Goal: Transaction & Acquisition: Purchase product/service

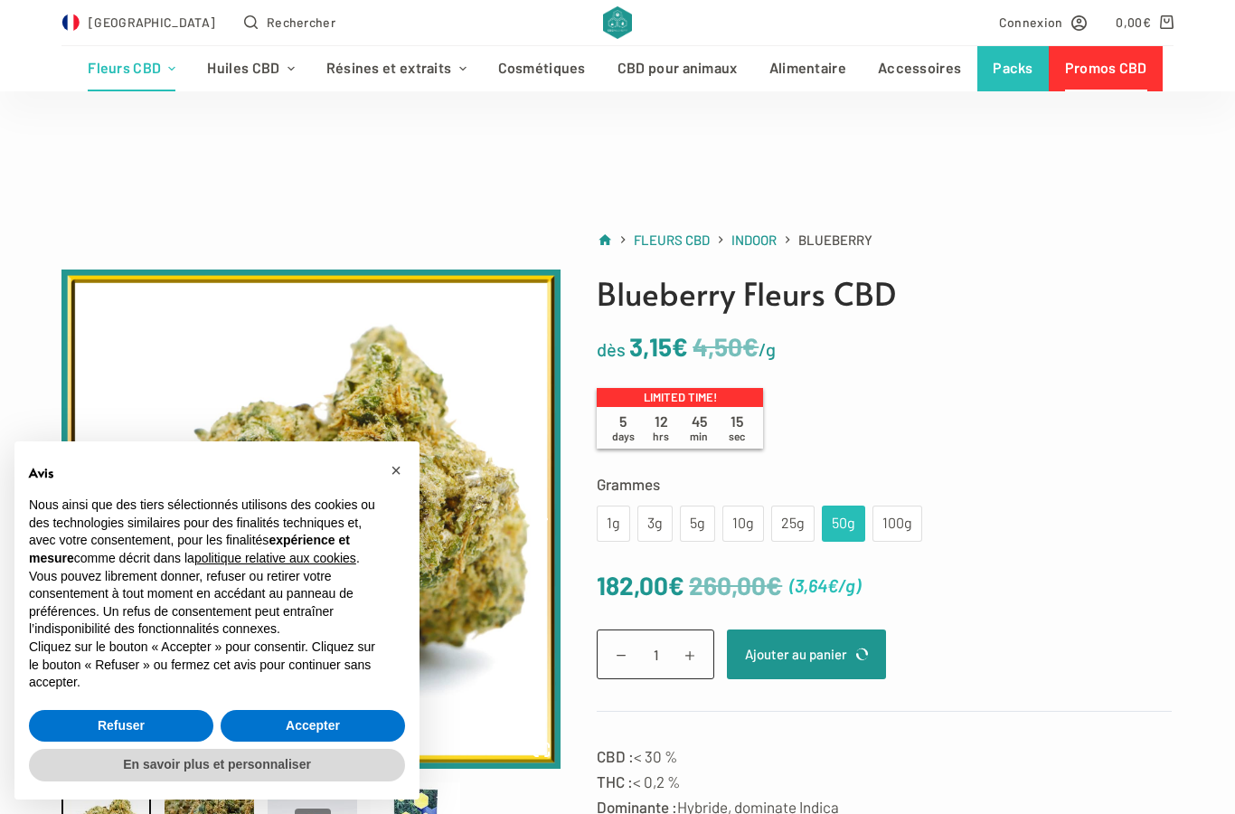
scroll to position [112, 0]
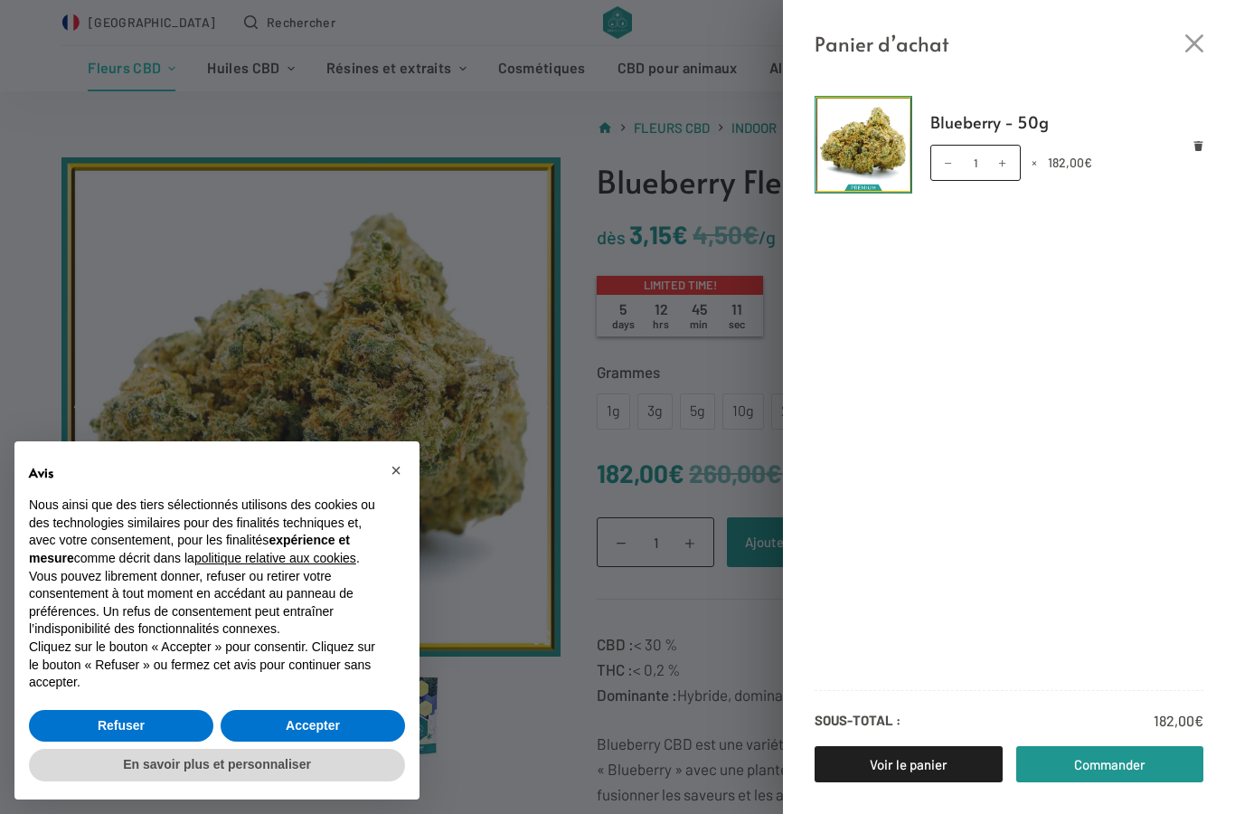
click at [1134, 761] on link "Commander" at bounding box center [1110, 764] width 188 height 36
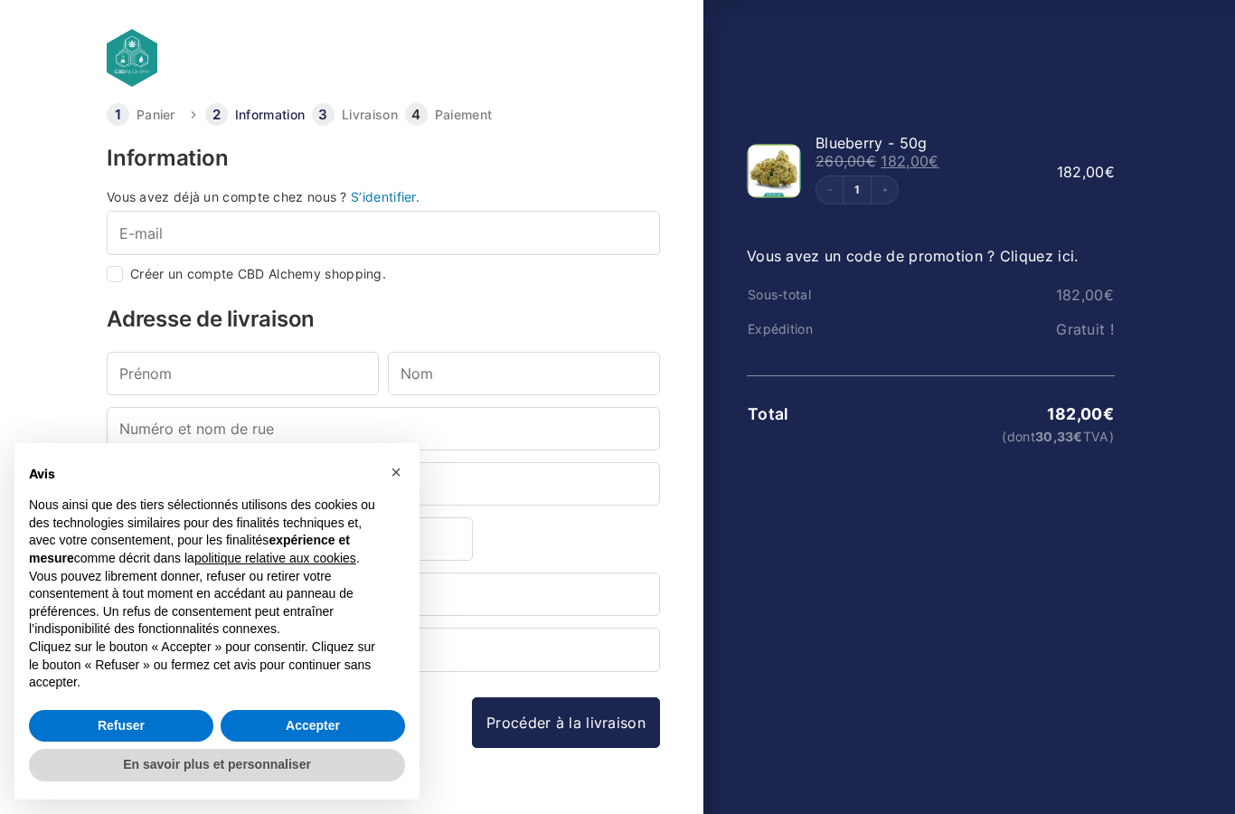
click at [372, 700] on div "Avis Nous ainsi que des tiers sélectionnés utilisons des cookies ou des technol…" at bounding box center [216, 574] width 405 height 263
click at [381, 706] on div "Avis Nous ainsi que des tiers sélectionnés utilisons des cookies ou des technol…" at bounding box center [216, 574] width 405 height 263
click at [330, 720] on button "Accepter" at bounding box center [313, 726] width 184 height 33
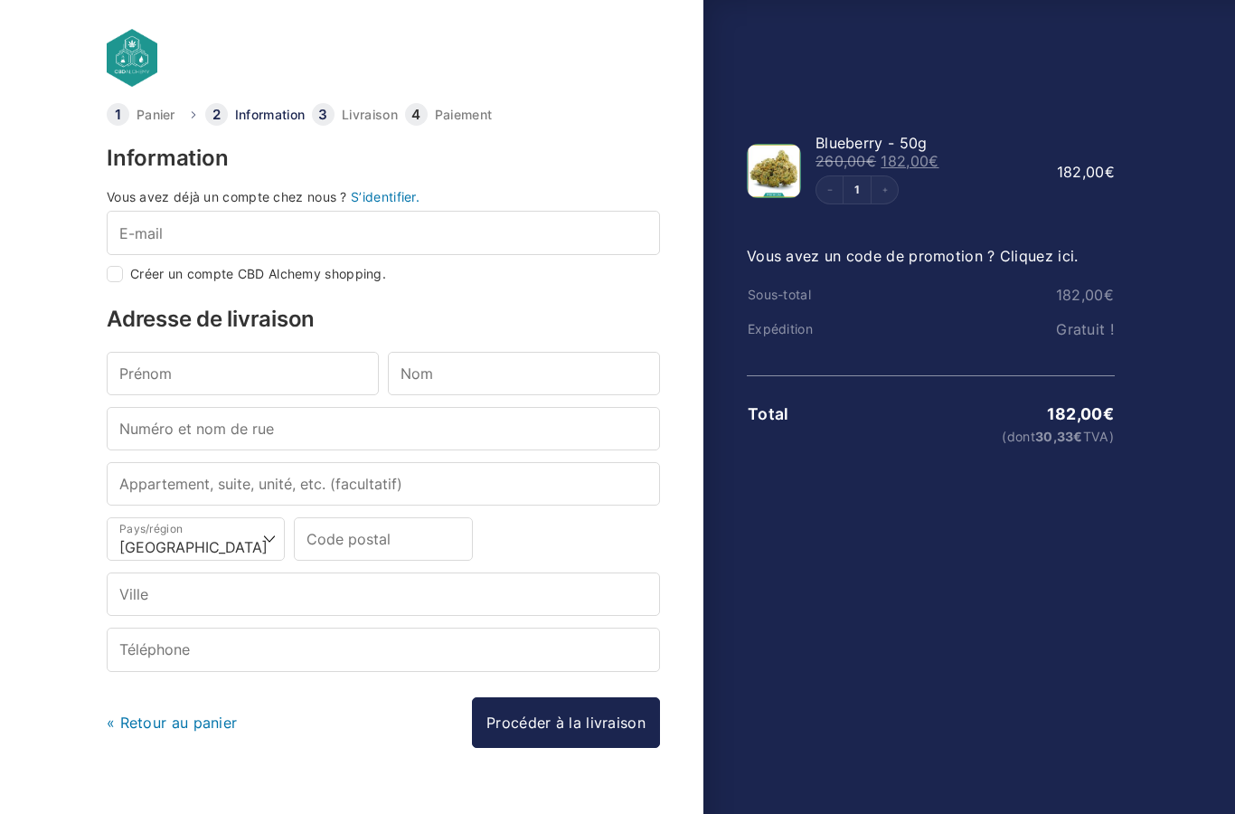
click at [390, 203] on link "S’identifier." at bounding box center [385, 196] width 69 height 15
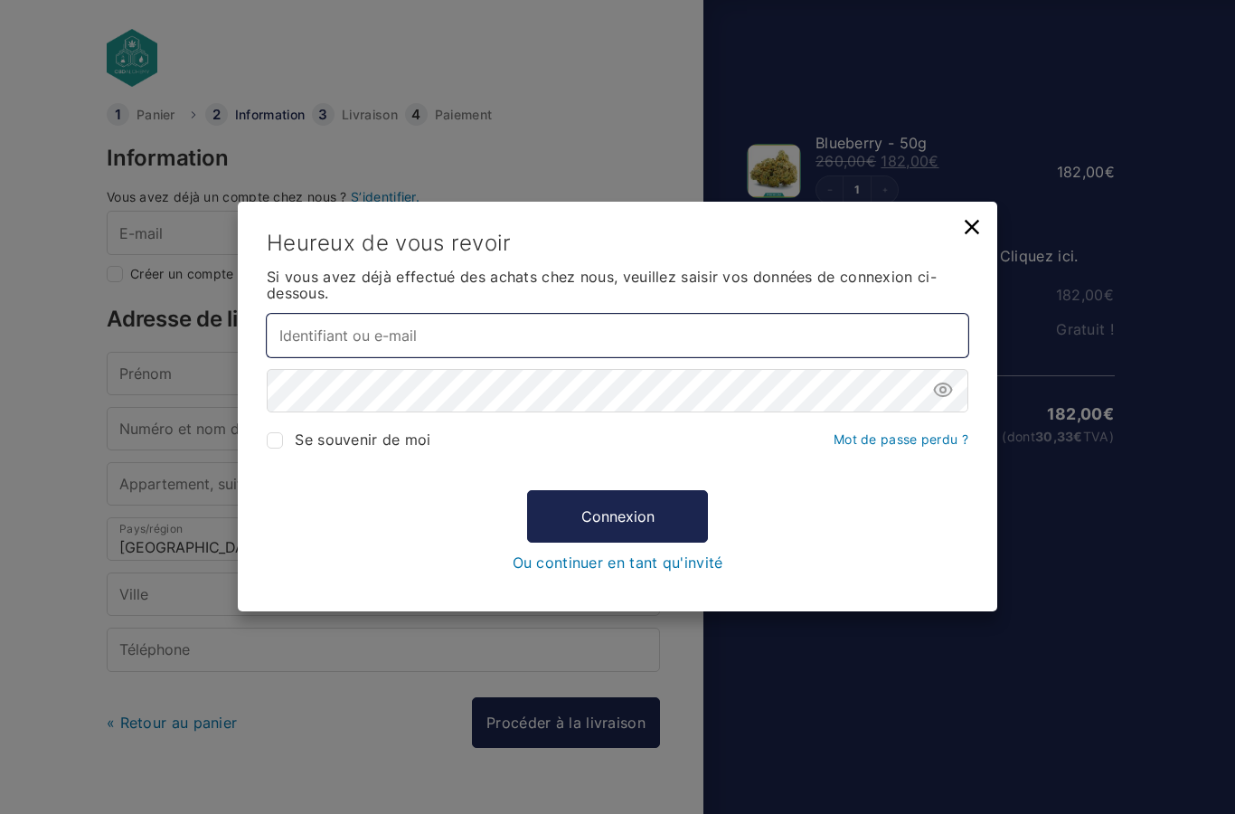
click at [698, 335] on input "Identifiant ou e-mail *" at bounding box center [618, 335] width 702 height 43
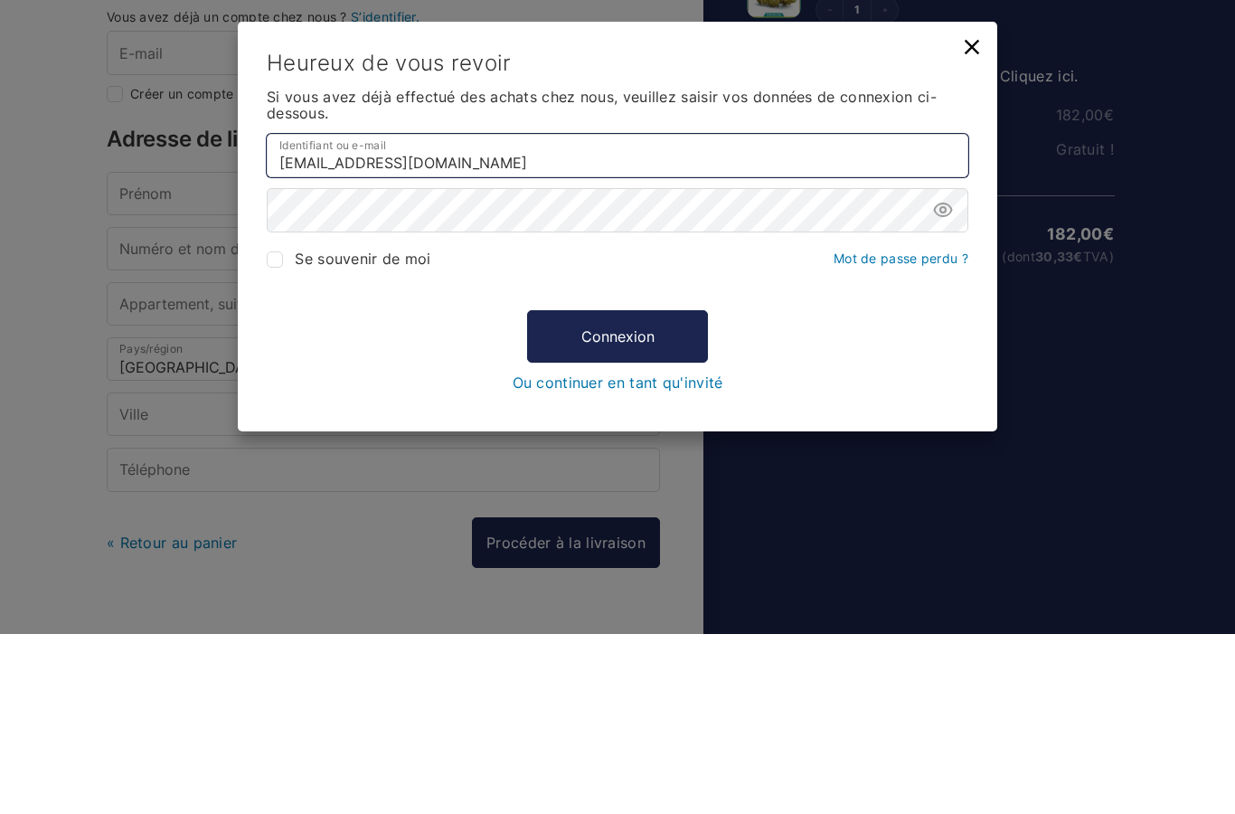
type input "[EMAIL_ADDRESS][DOMAIN_NAME]"
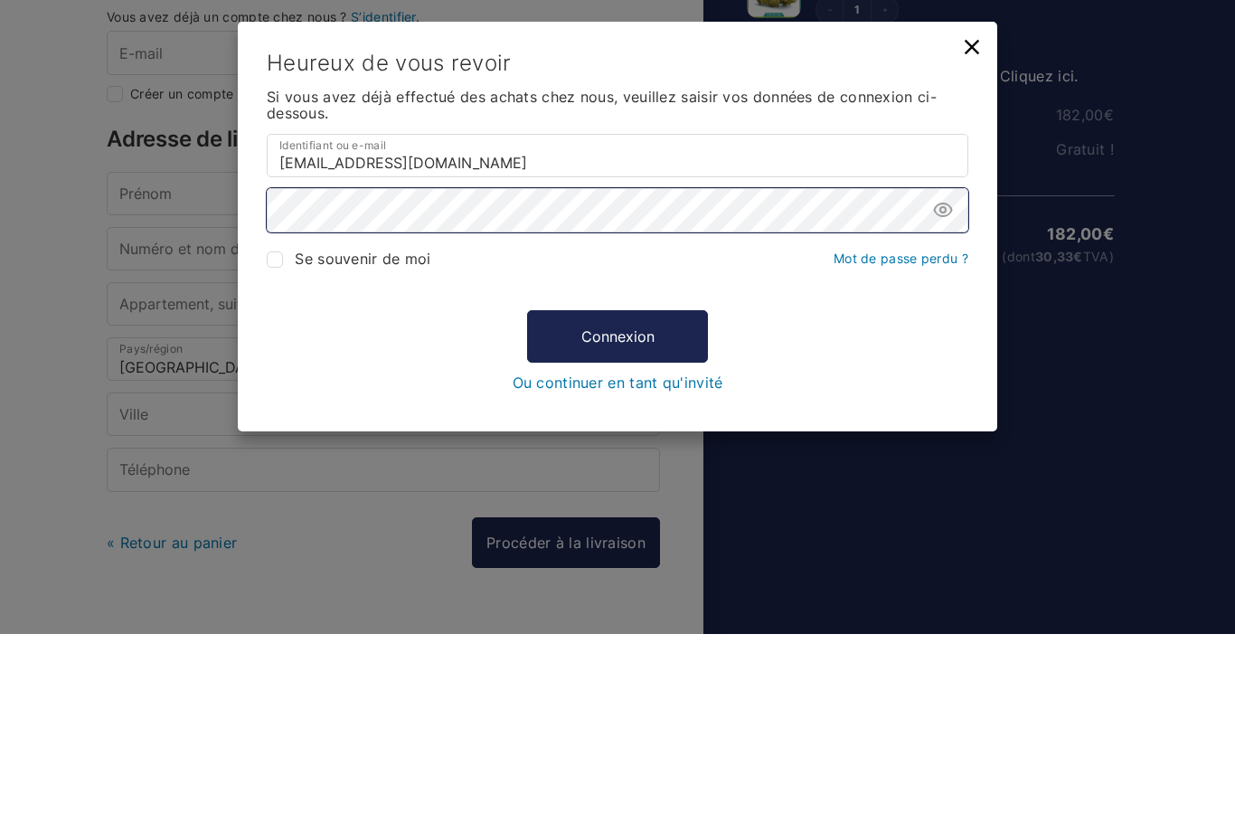
scroll to position [40, 0]
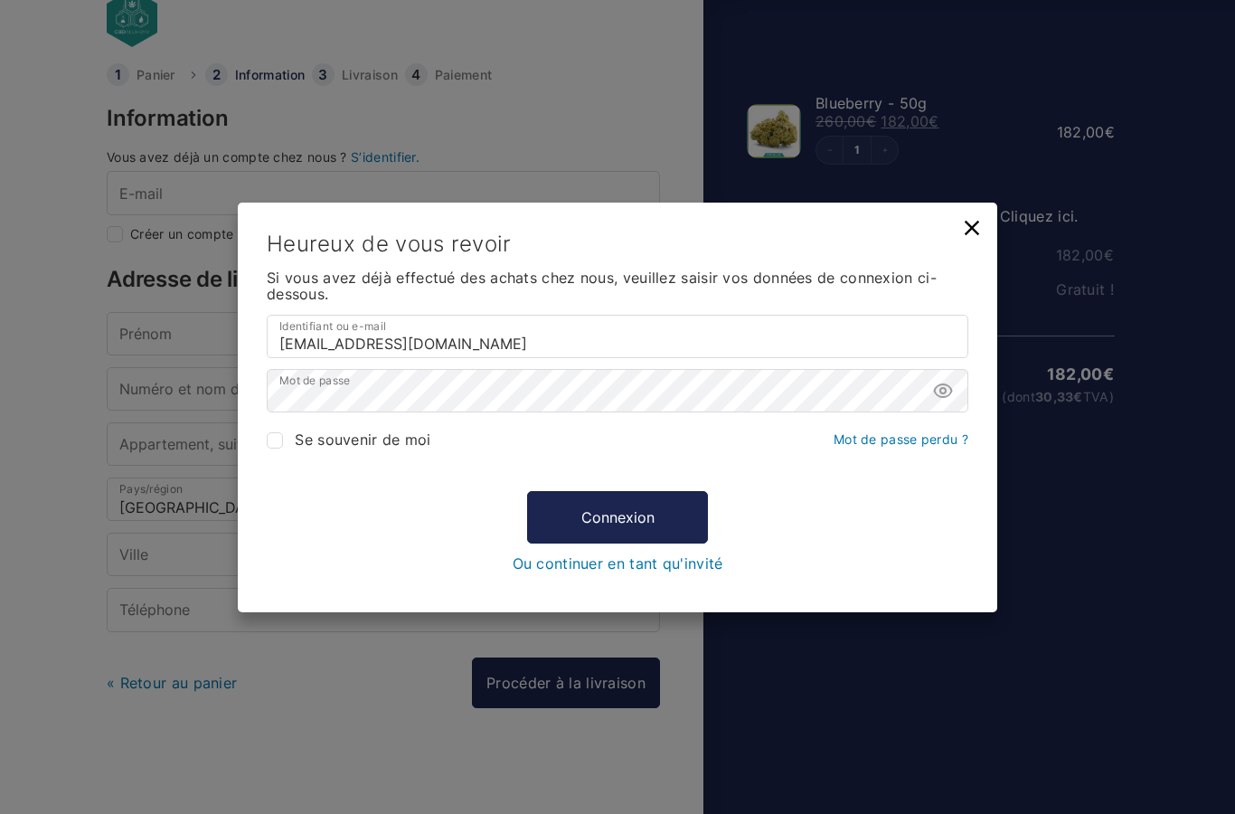
click at [789, 271] on span "Si vous avez déjà effectué des achats chez nous, veuillez saisir vos données de…" at bounding box center [602, 285] width 670 height 34
click at [653, 524] on button "Connexion" at bounding box center [617, 516] width 181 height 52
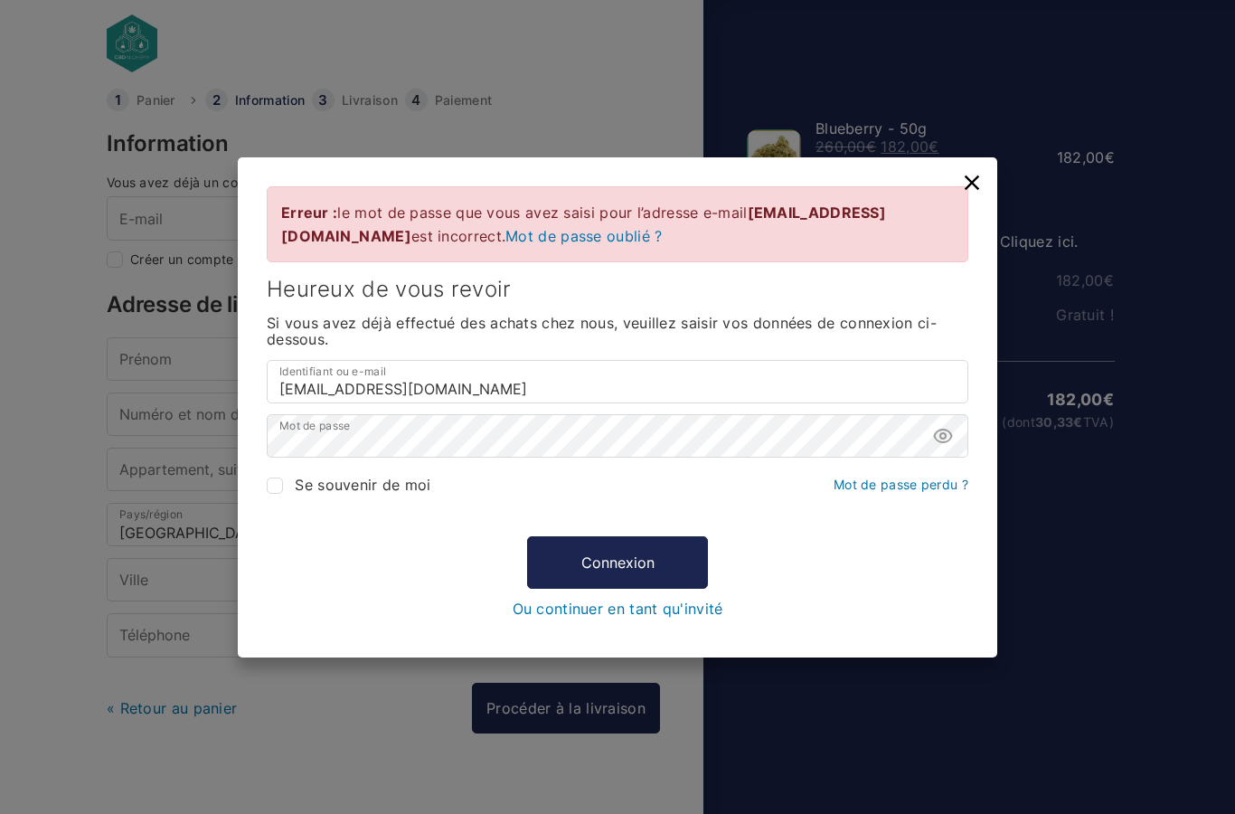
scroll to position [13, 0]
click at [1069, 494] on div "Erreur : le mot de passe que vous avez saisi pour l’adresse e-mail contact@niak…" at bounding box center [617, 407] width 1235 height 814
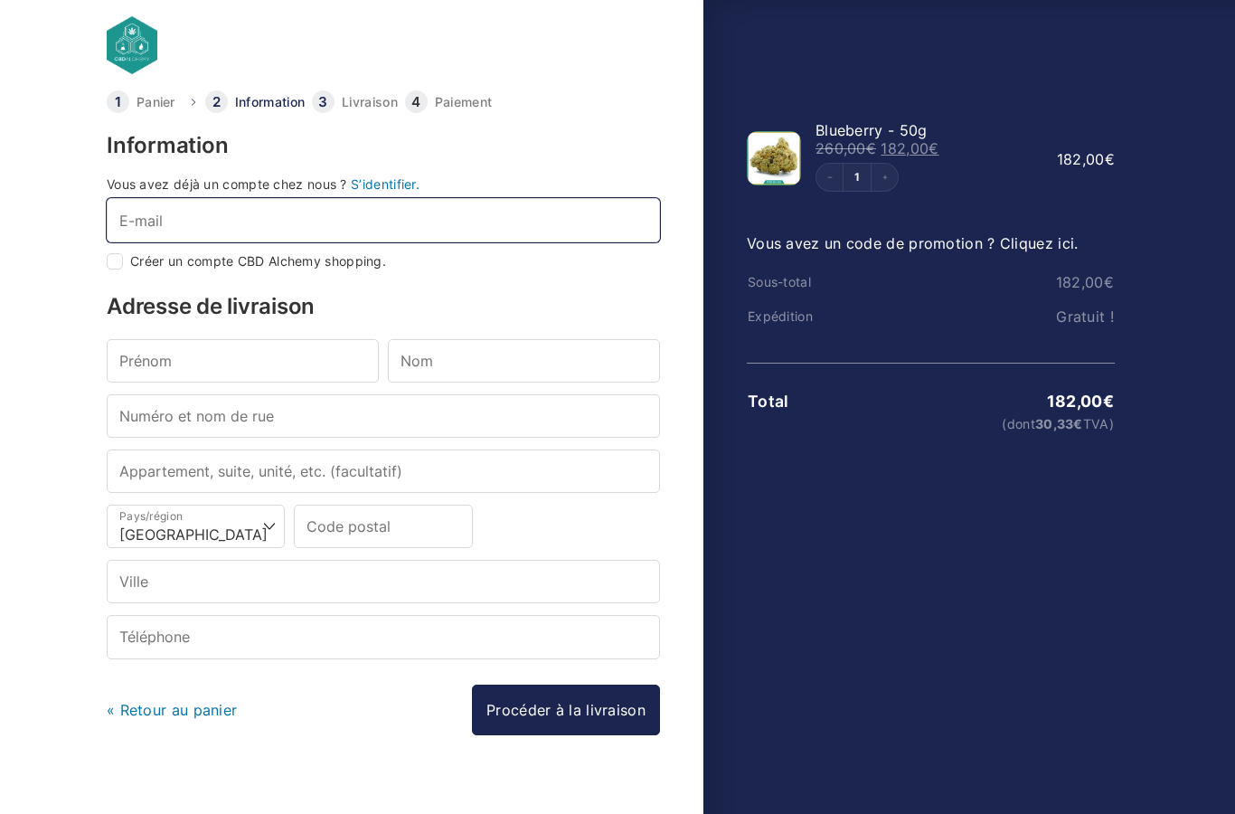
click at [179, 231] on input "E-mail *" at bounding box center [383, 219] width 553 height 43
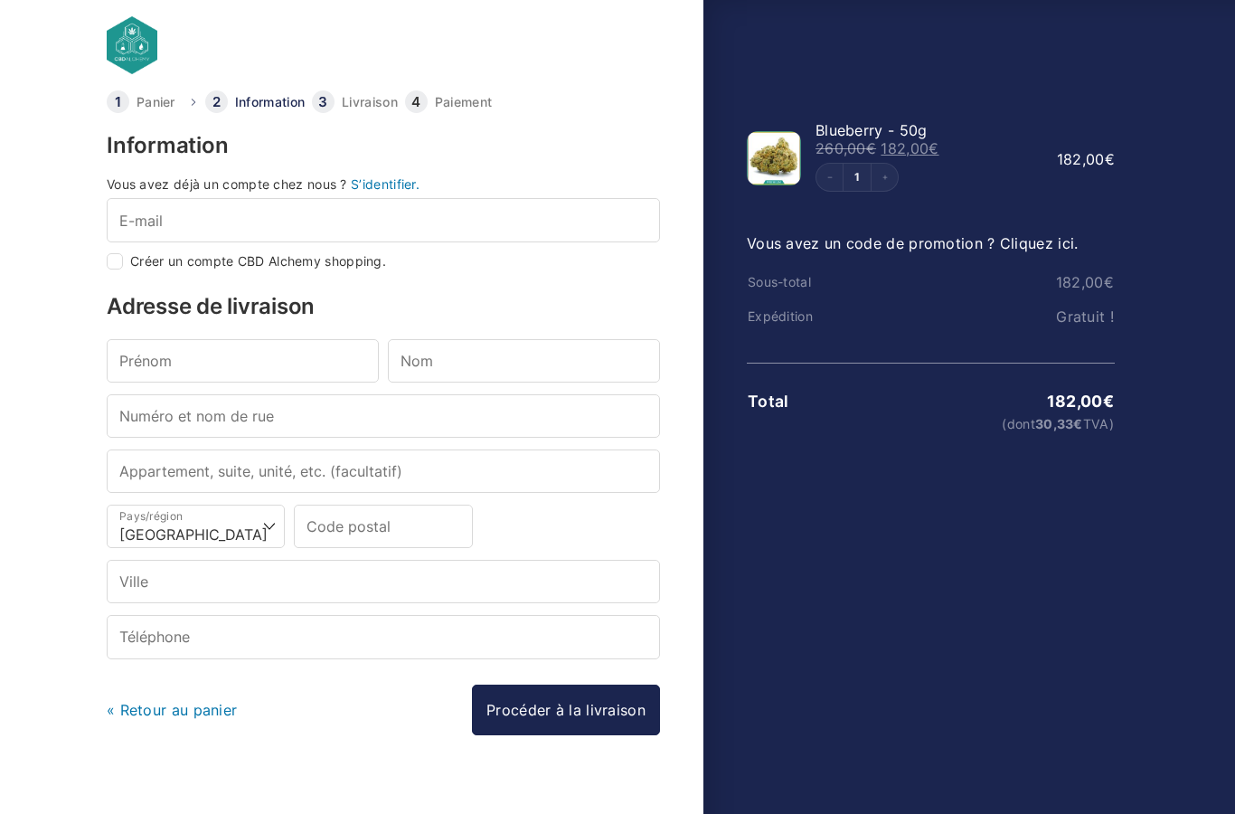
click at [363, 185] on link "S’identifier." at bounding box center [385, 183] width 69 height 15
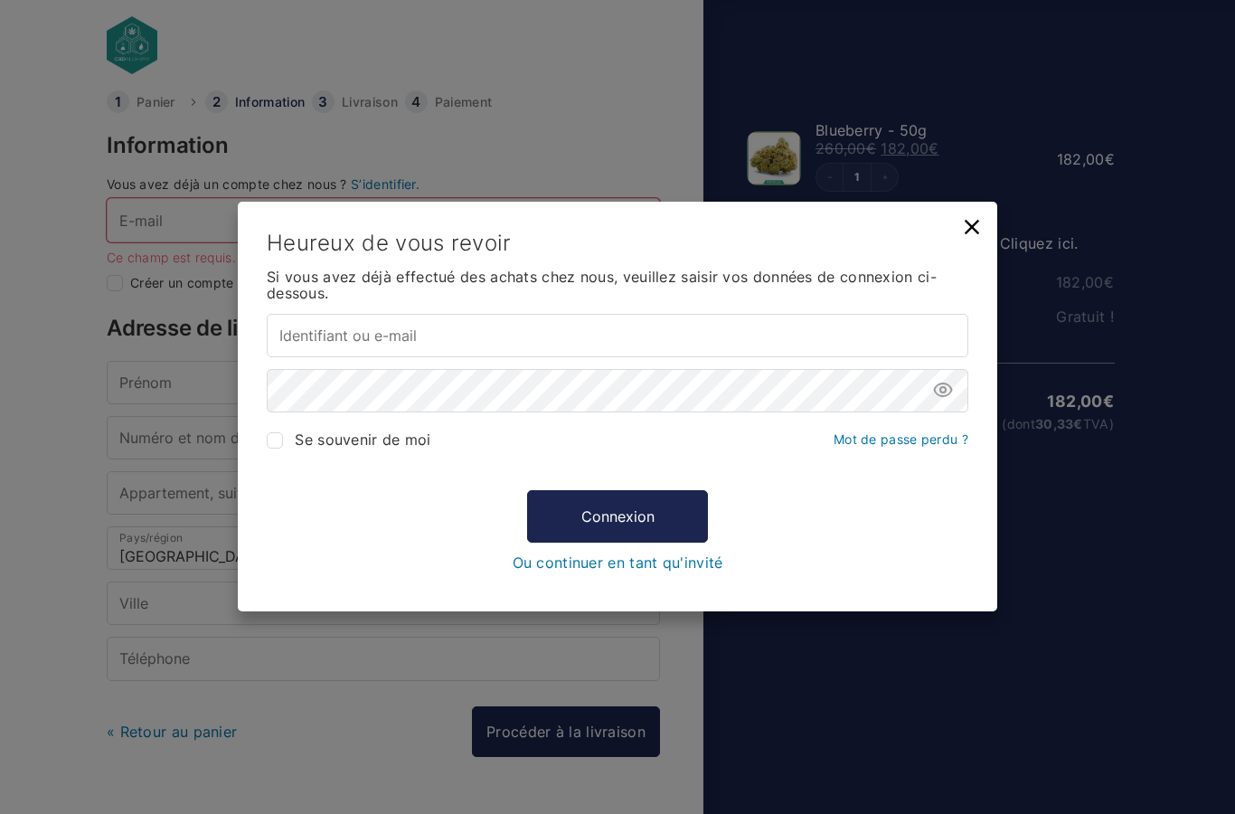
click at [912, 438] on link "Mot de passe perdu ?" at bounding box center [901, 438] width 135 height 15
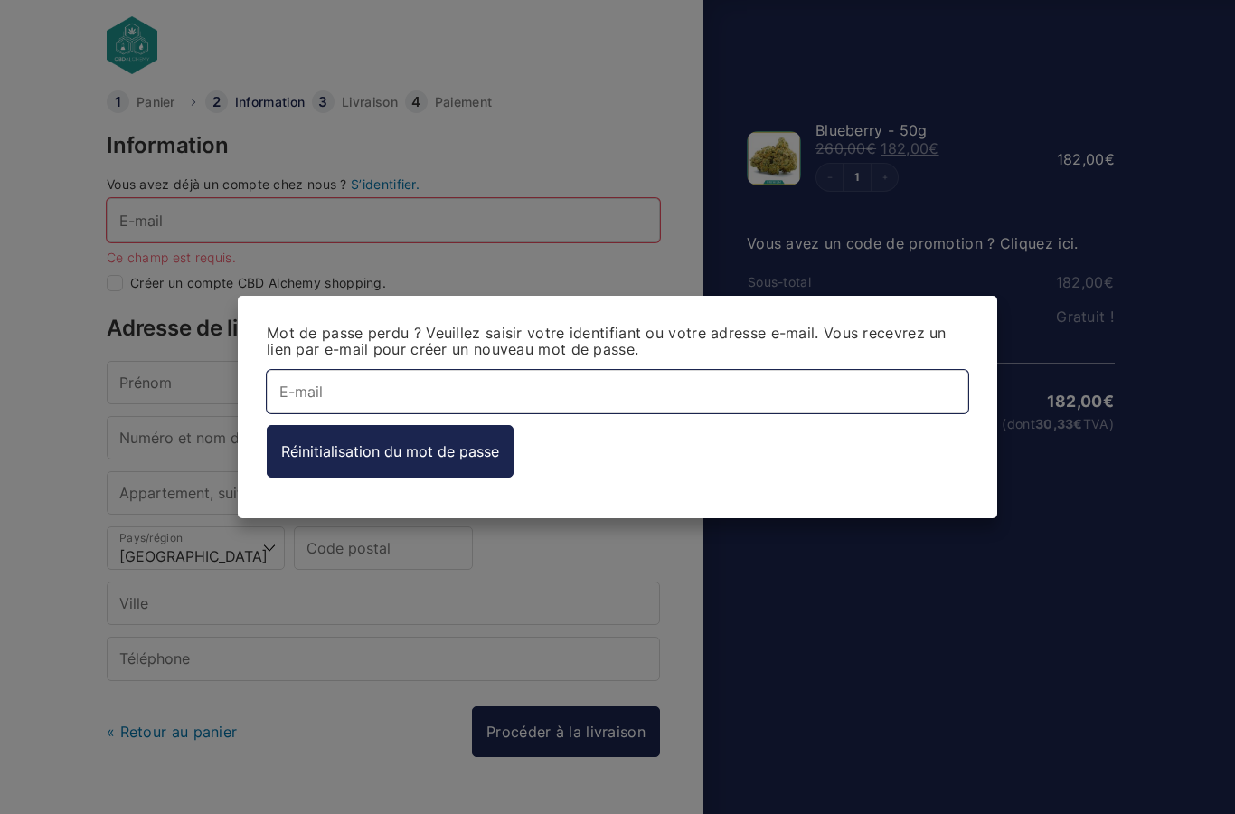
click at [848, 379] on input "E-mail *" at bounding box center [618, 391] width 702 height 43
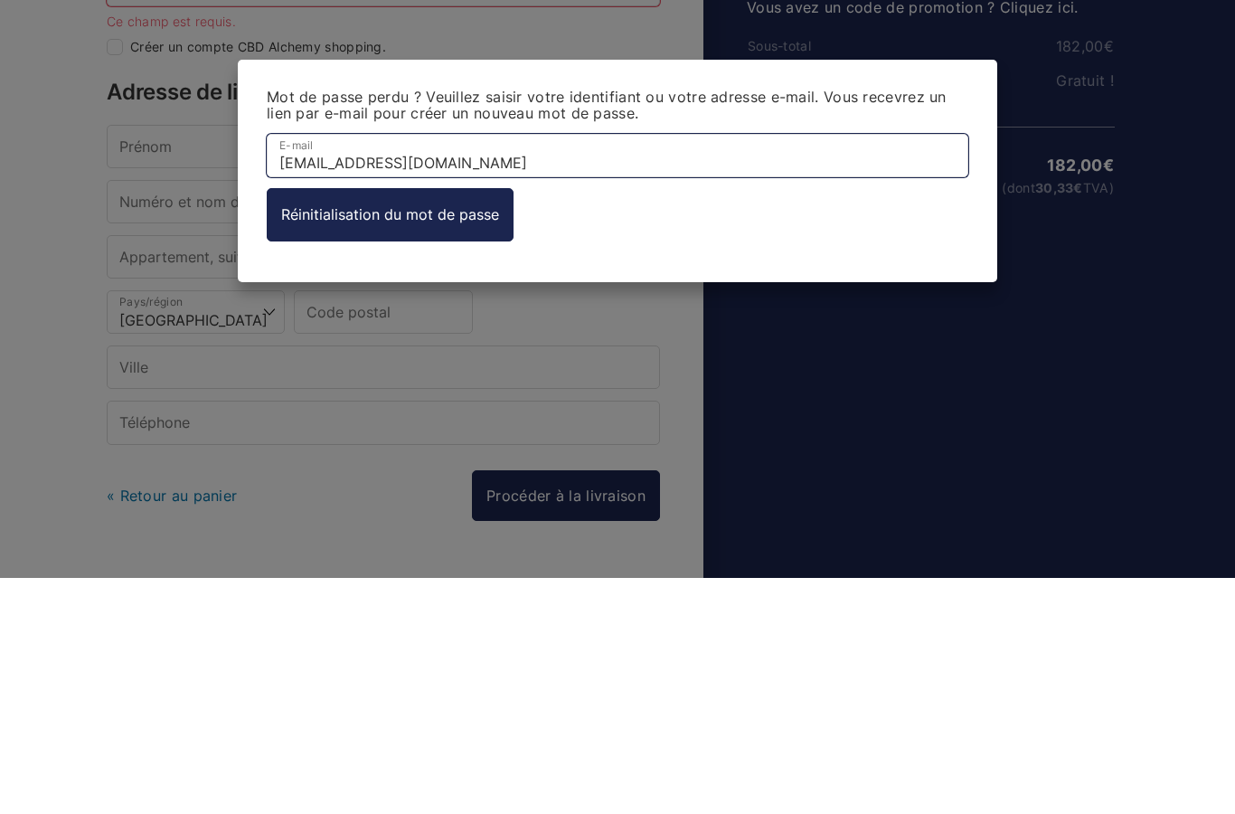
type input "[EMAIL_ADDRESS][DOMAIN_NAME]"
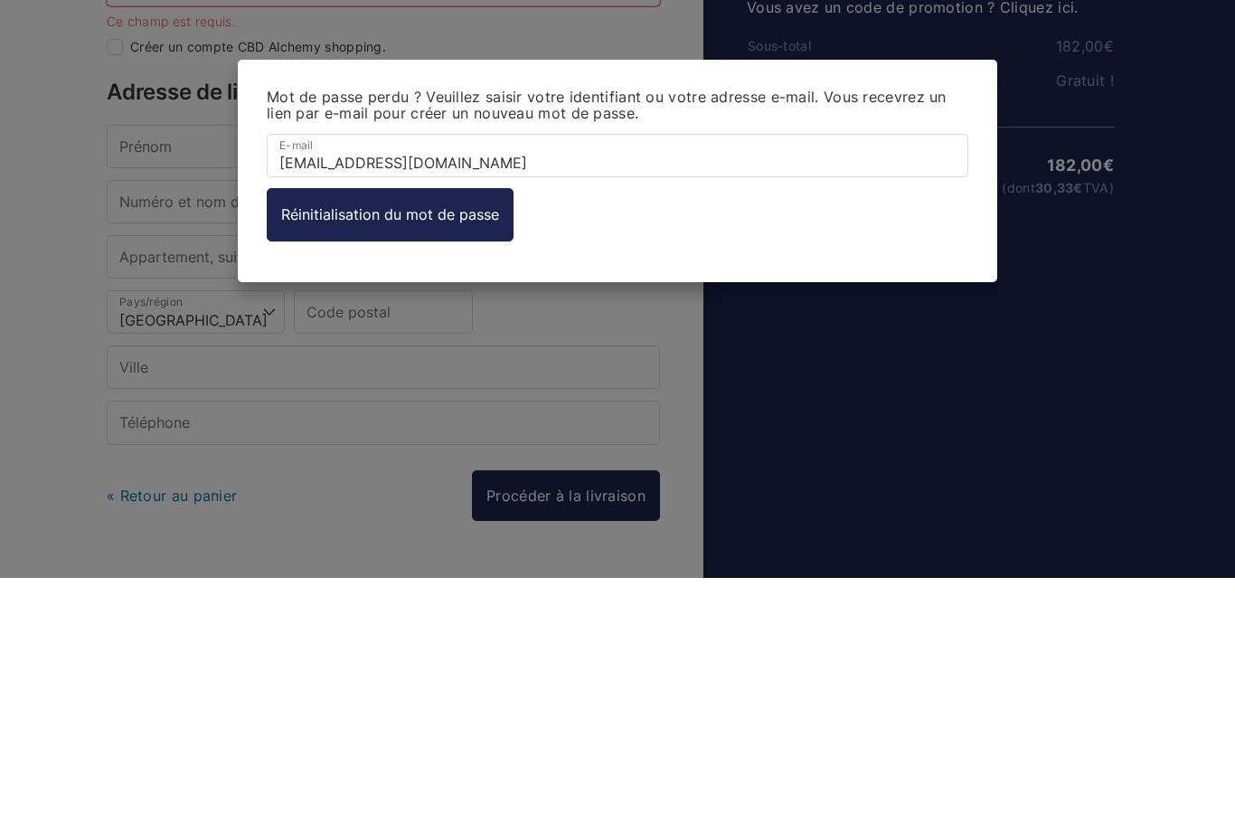
click at [466, 425] on button "Réinitialisation du mot de passe" at bounding box center [390, 451] width 247 height 52
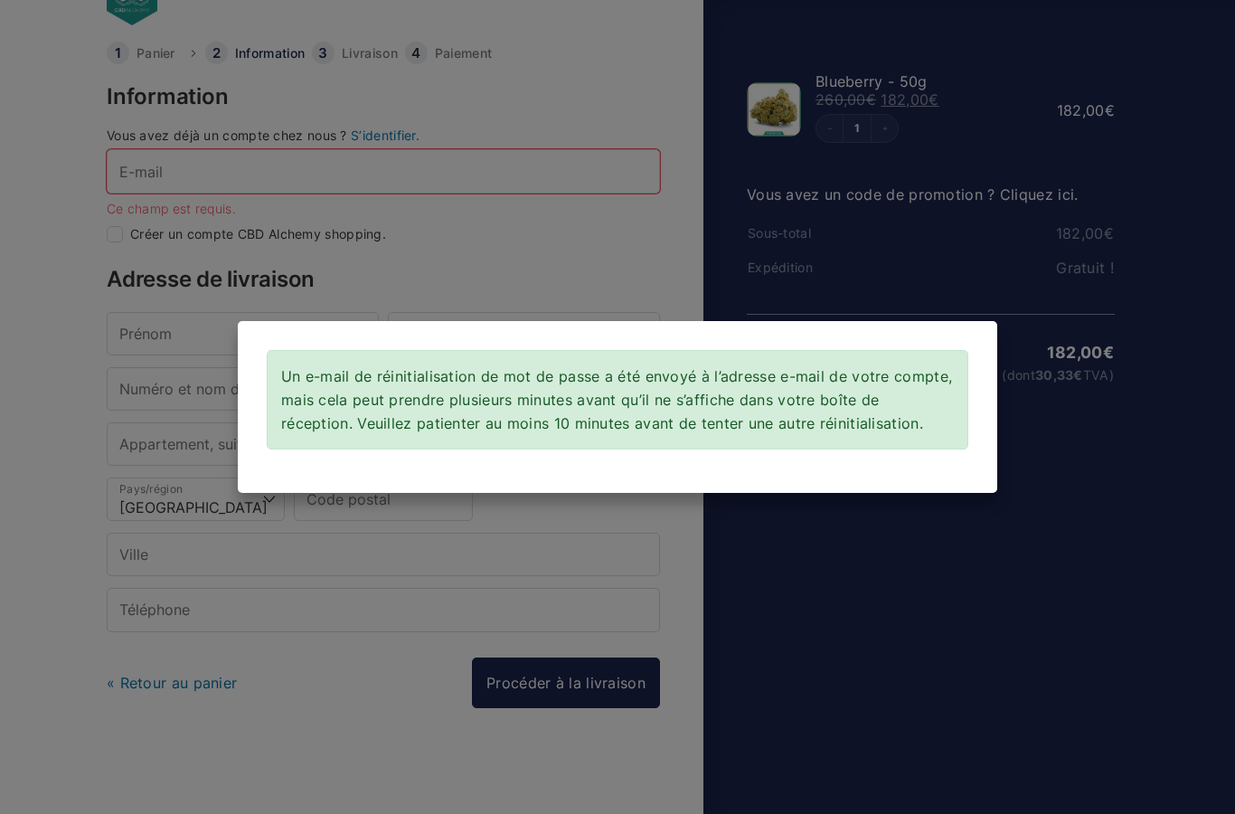
click at [464, 465] on div "Un e-mail de réinitialisation de mot de passe a été envoyé à l’adresse e-mail d…" at bounding box center [618, 407] width 760 height 172
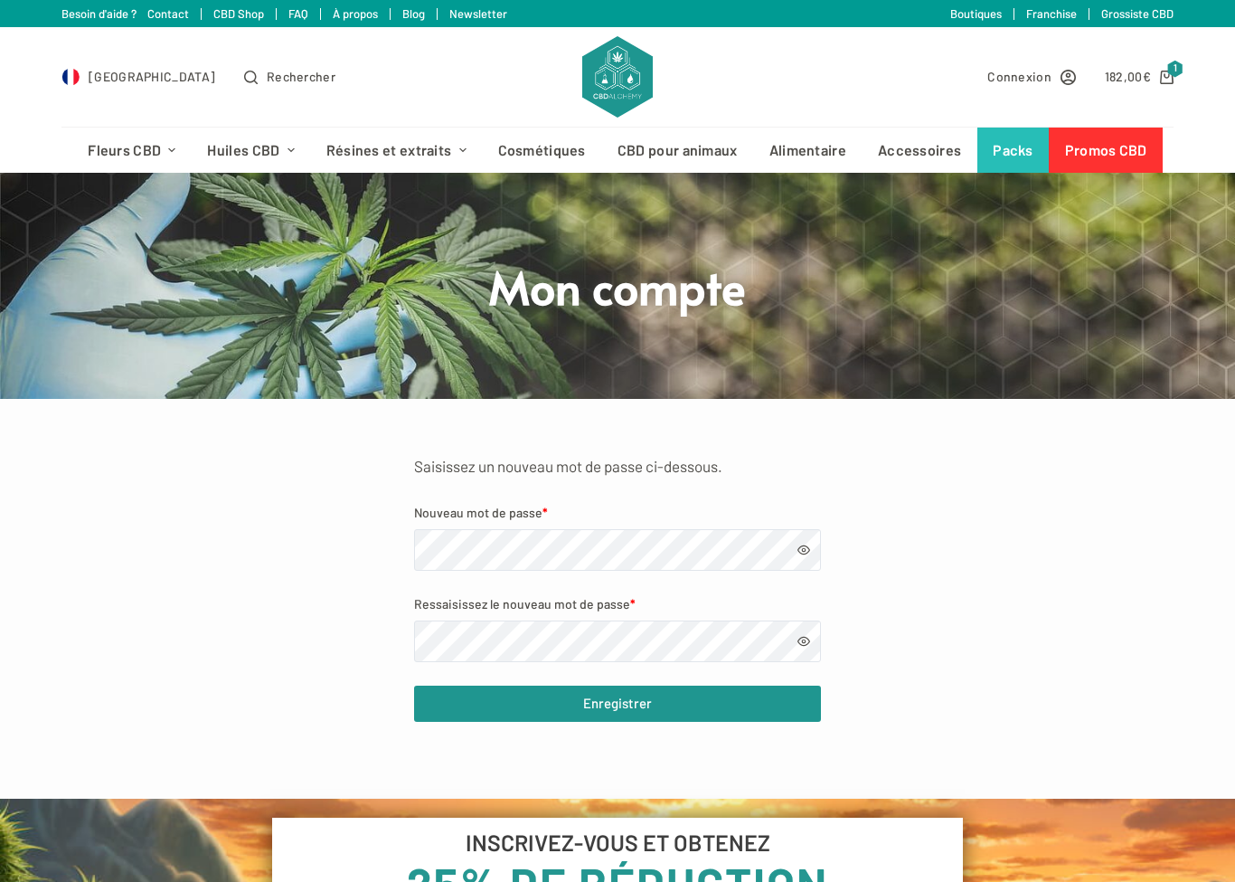
click at [626, 519] on label "Nouveau mot de passe *" at bounding box center [617, 512] width 407 height 21
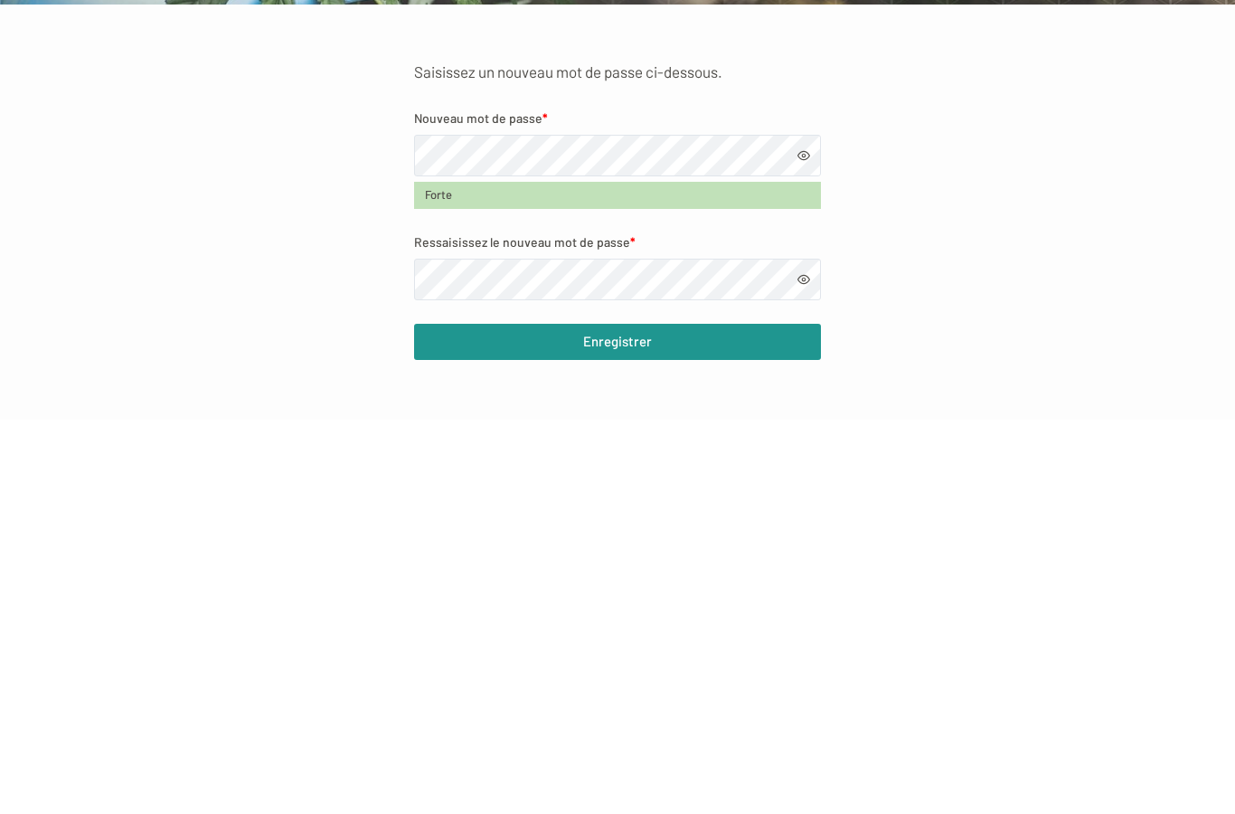
click at [809, 543] on span at bounding box center [803, 549] width 13 height 13
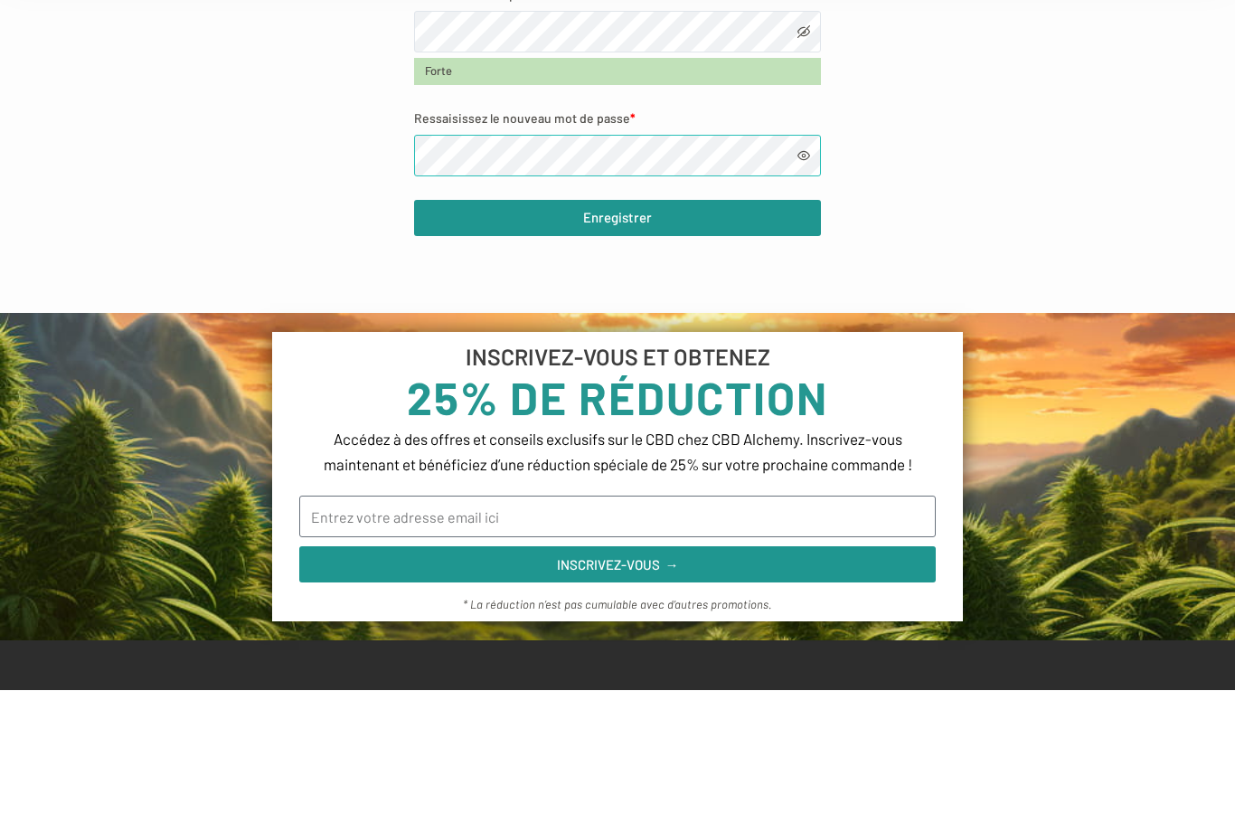
click at [683, 324] on button "Enregistrer" at bounding box center [617, 342] width 407 height 36
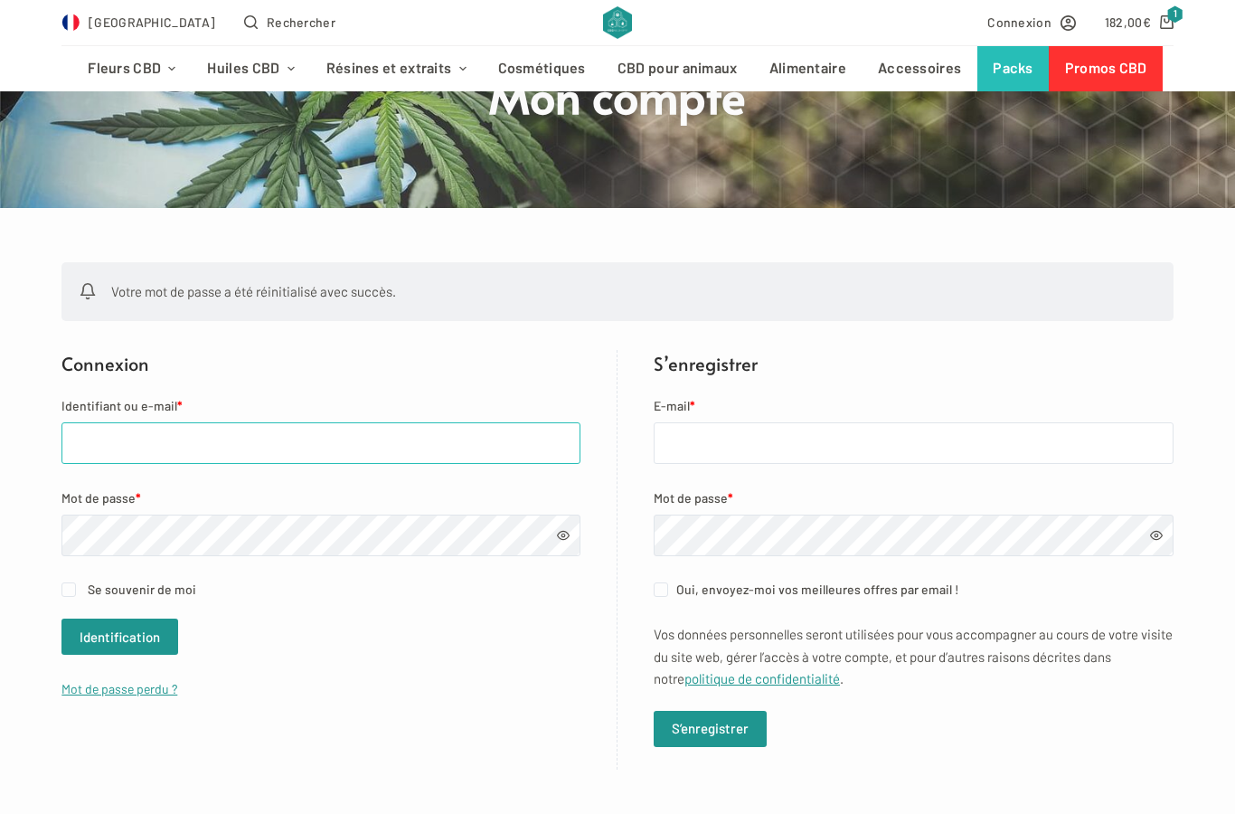
click at [117, 450] on input "Identifiant ou e-mail *" at bounding box center [320, 443] width 519 height 42
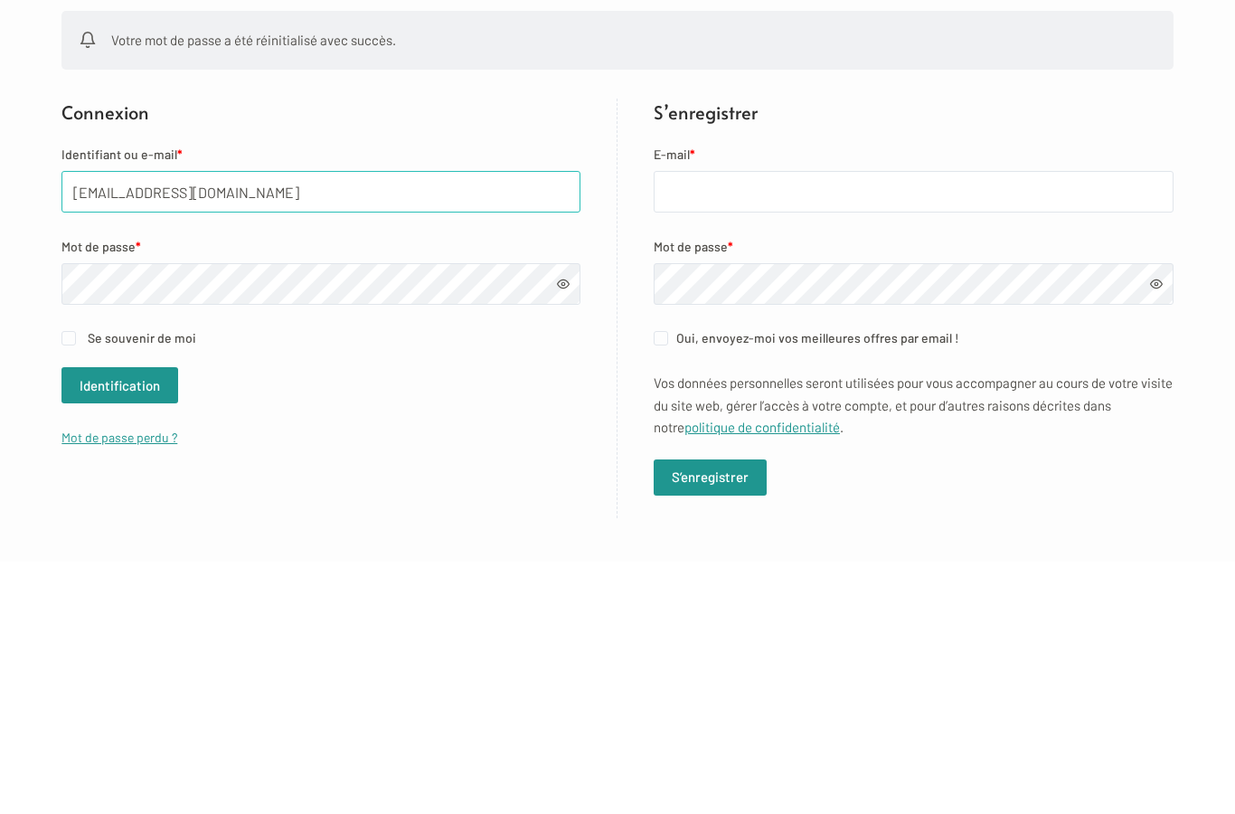
type input "[EMAIL_ADDRESS][DOMAIN_NAME]"
click at [118, 619] on button "Identification" at bounding box center [119, 637] width 117 height 36
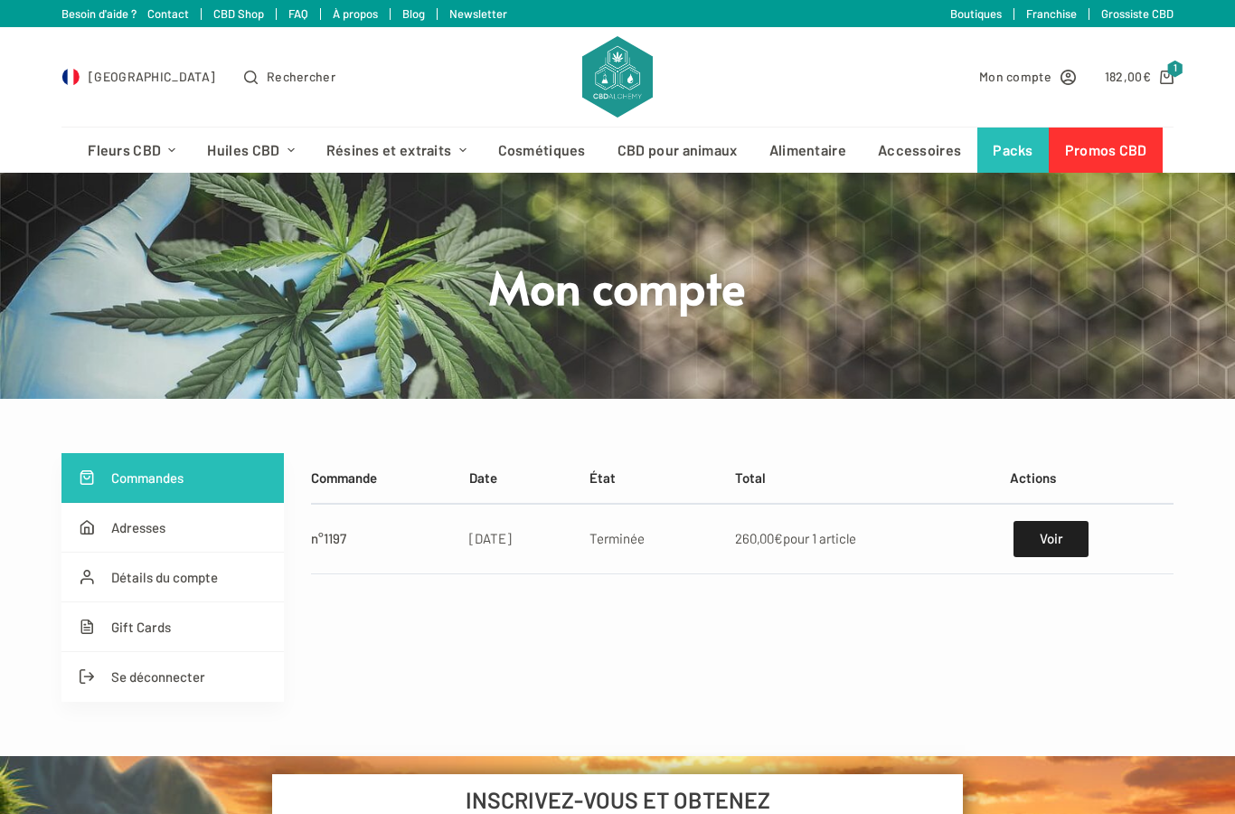
click at [1144, 87] on span "182,00 €" at bounding box center [1128, 76] width 46 height 21
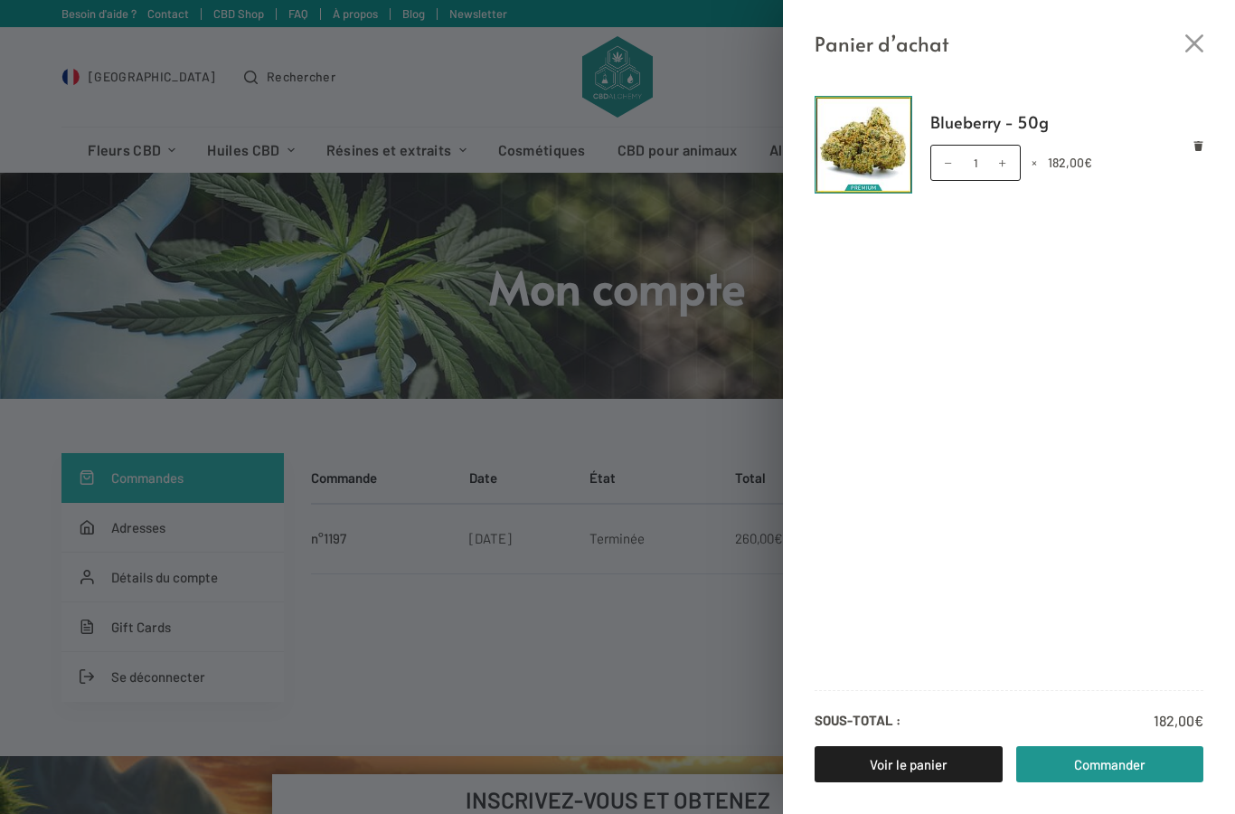
click at [1130, 763] on link "Commander" at bounding box center [1110, 764] width 188 height 36
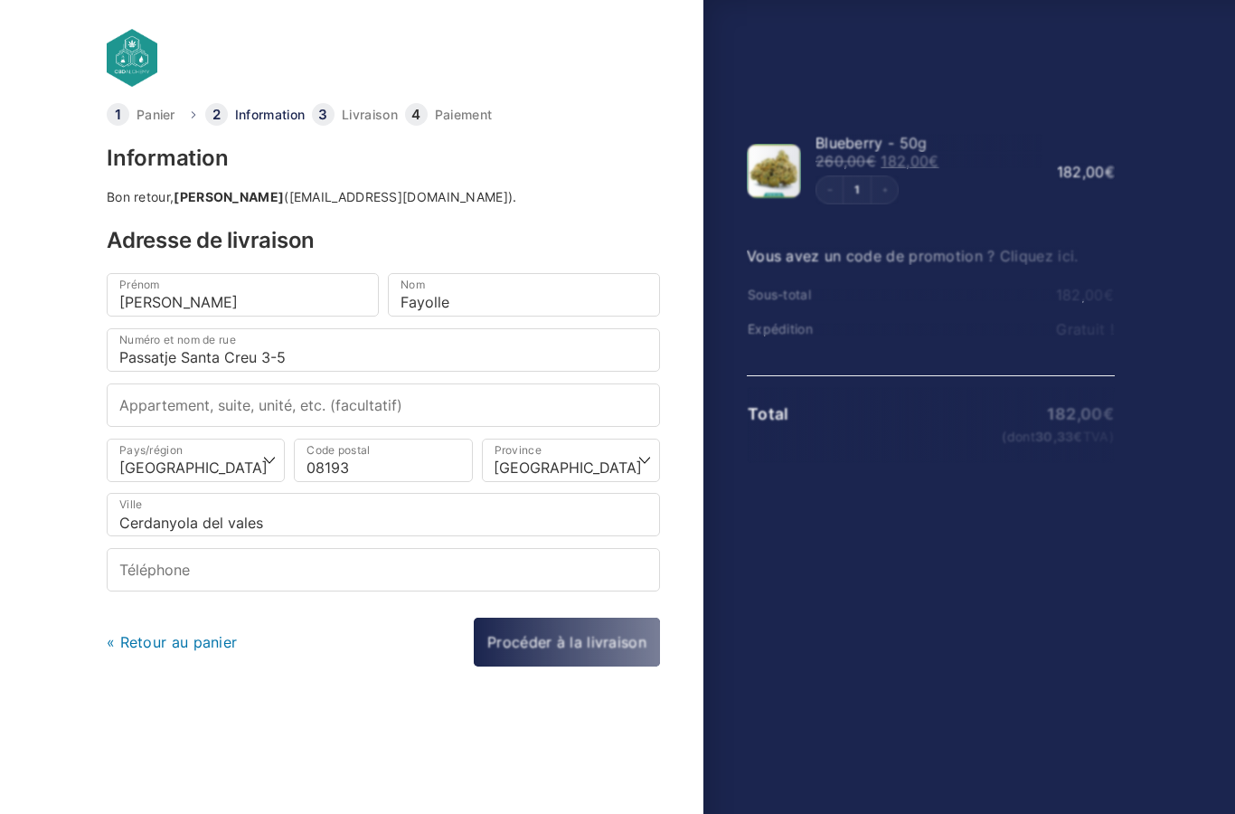
select select "B"
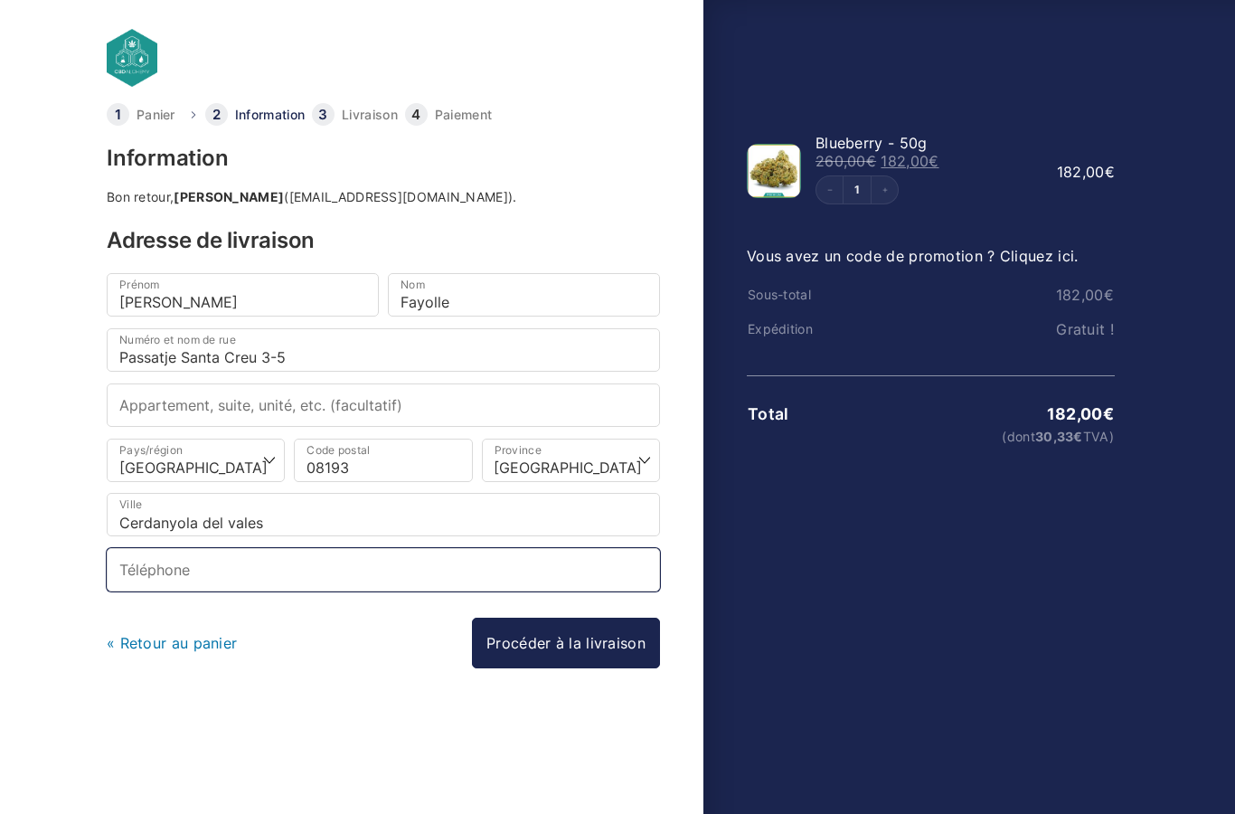
click at [543, 552] on input "Téléphone *" at bounding box center [383, 569] width 553 height 43
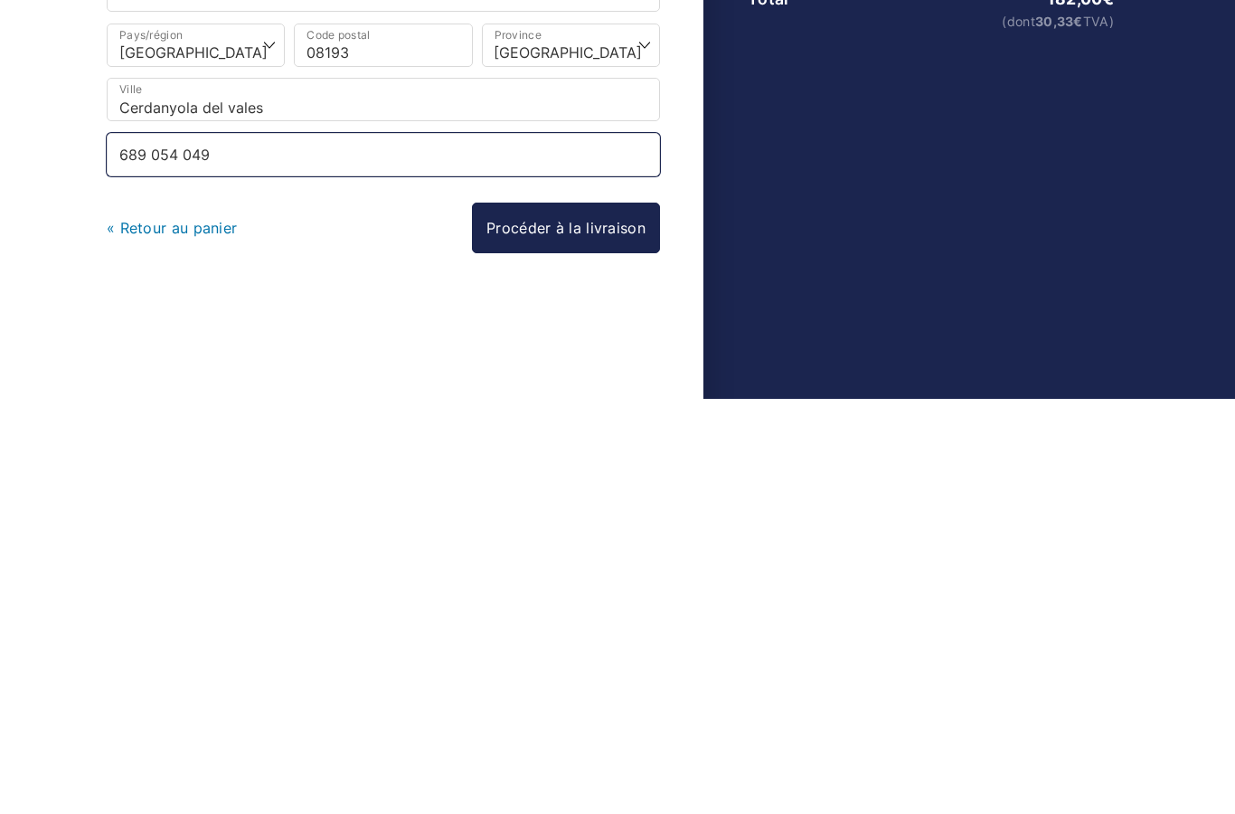
type input "689 054 049"
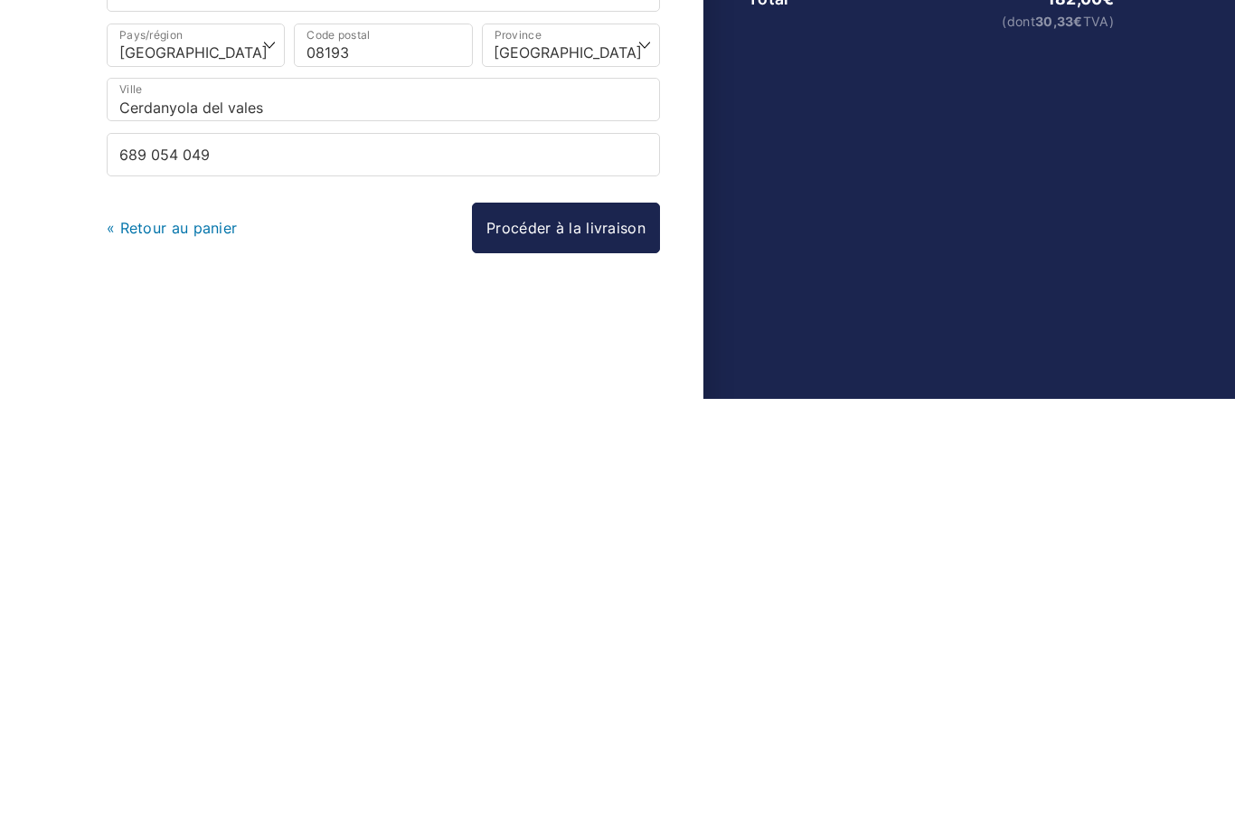
click at [585, 618] on link "Procéder à la livraison" at bounding box center [566, 643] width 188 height 51
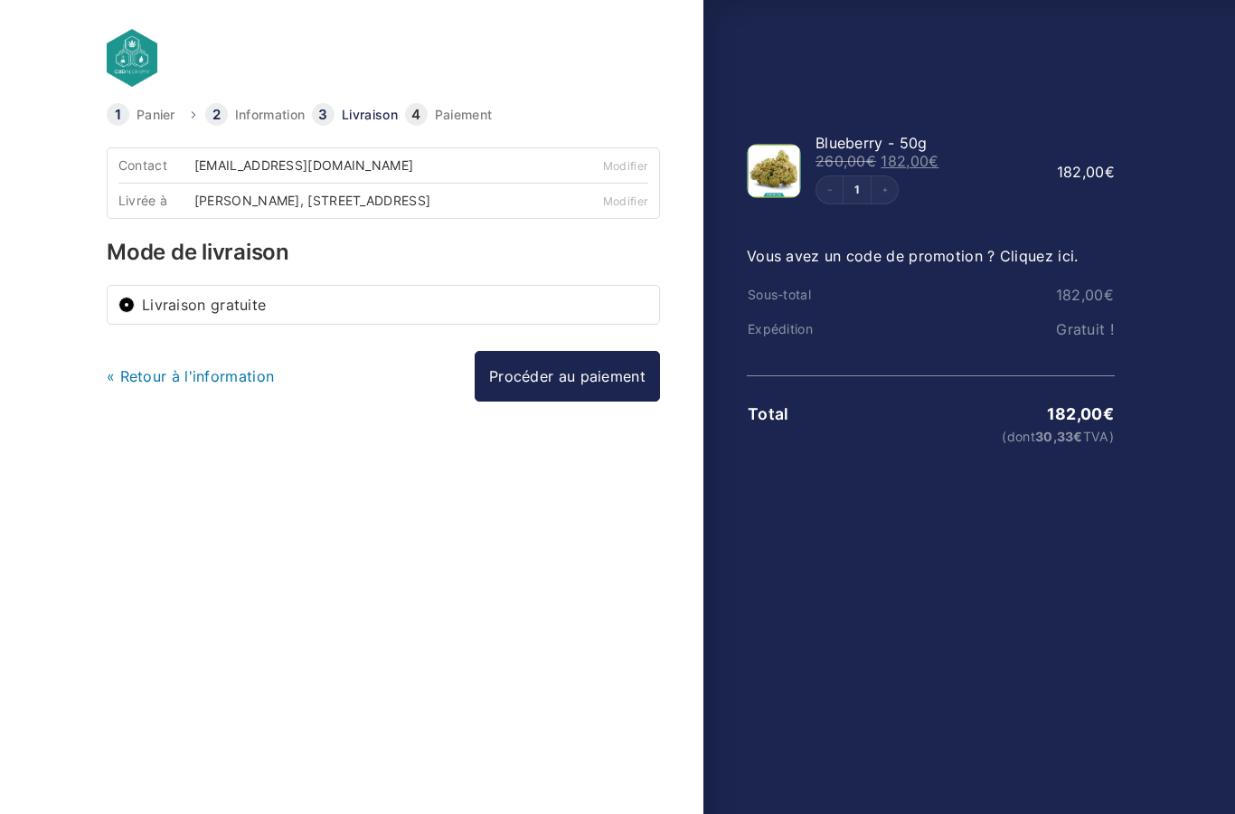
click at [594, 381] on link "Procéder au paiement" at bounding box center [567, 376] width 185 height 51
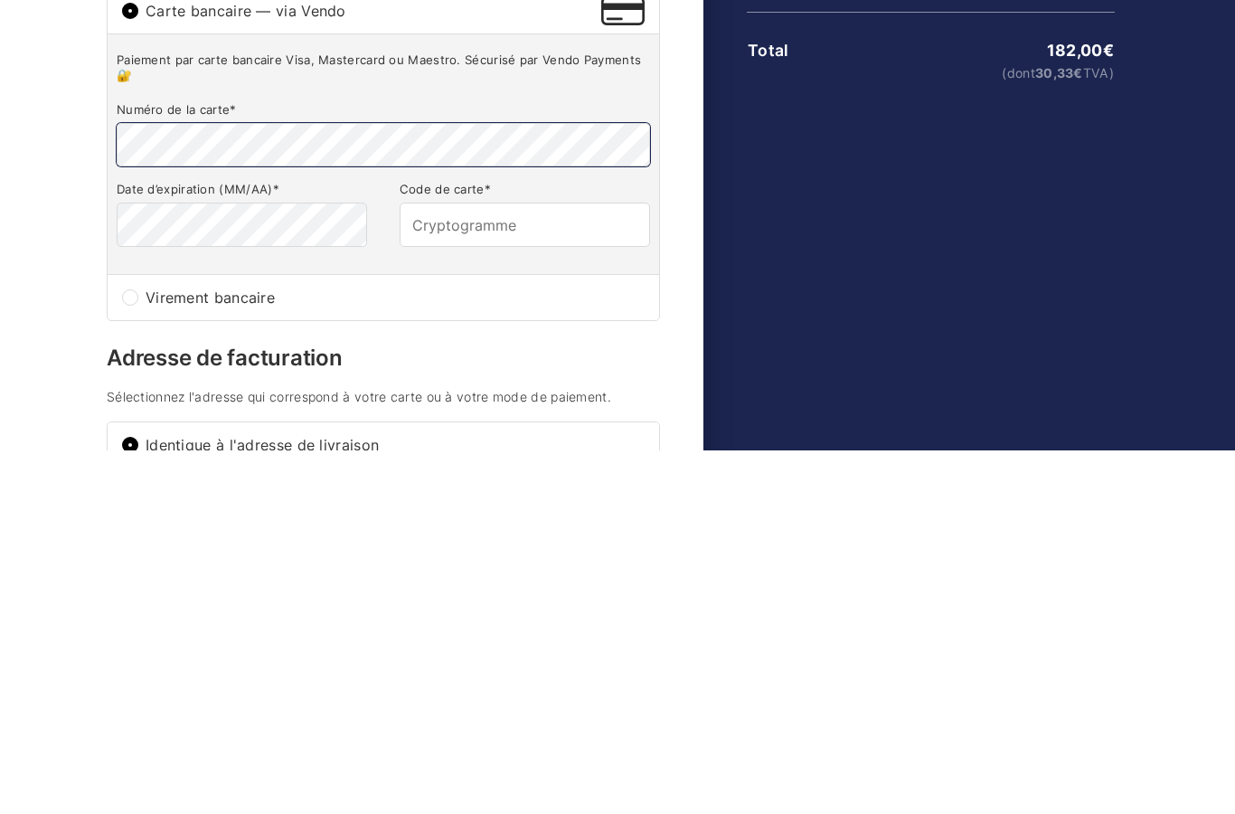
scroll to position [363, 0]
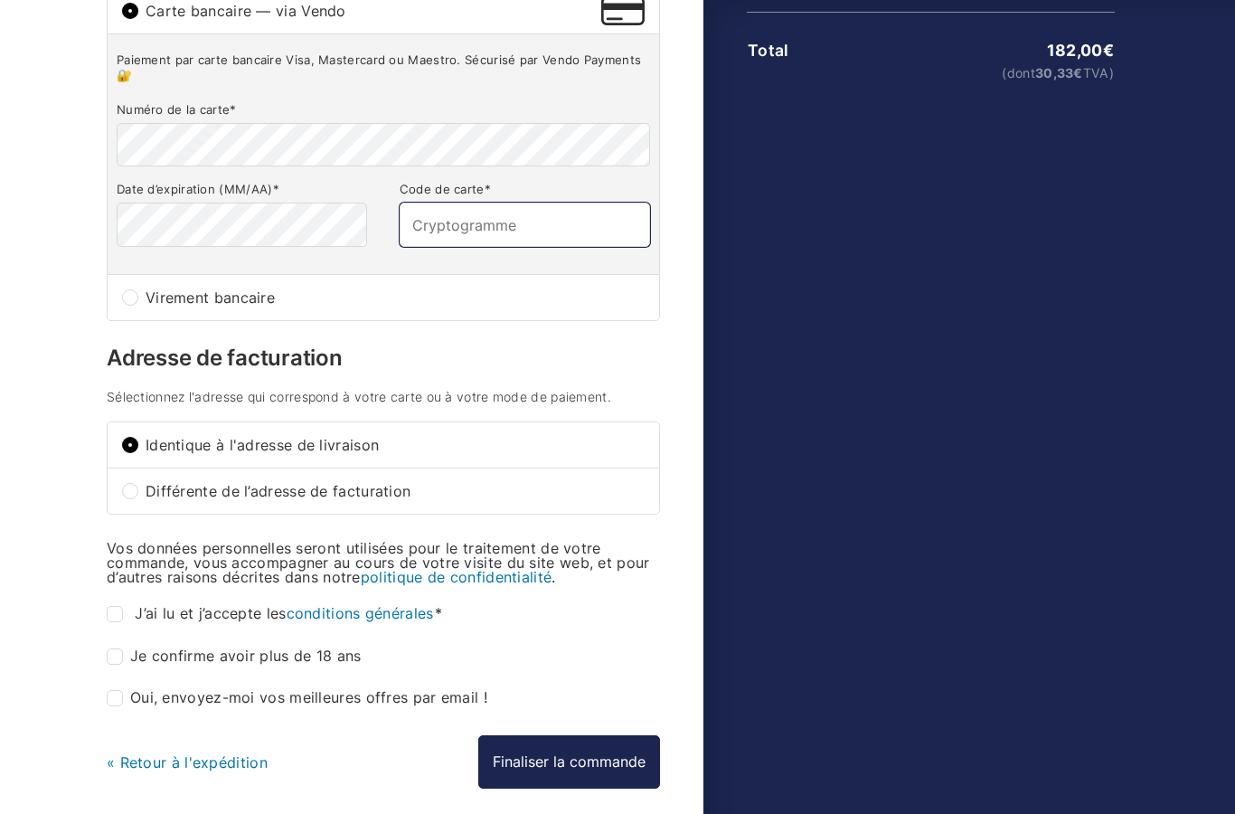
click at [535, 230] on input "Code de carte *" at bounding box center [525, 224] width 250 height 43
type input "756"
click at [837, 187] on div "Afficher le récapitulatif de la commande Masquer le récapitulatif de la command…" at bounding box center [917, 317] width 429 height 1155
click at [316, 665] on label "Je confirme avoir plus de 18 ans *" at bounding box center [234, 656] width 255 height 16
click at [123, 665] on input "Je confirme avoir plus de 18 ans *" at bounding box center [115, 656] width 16 height 16
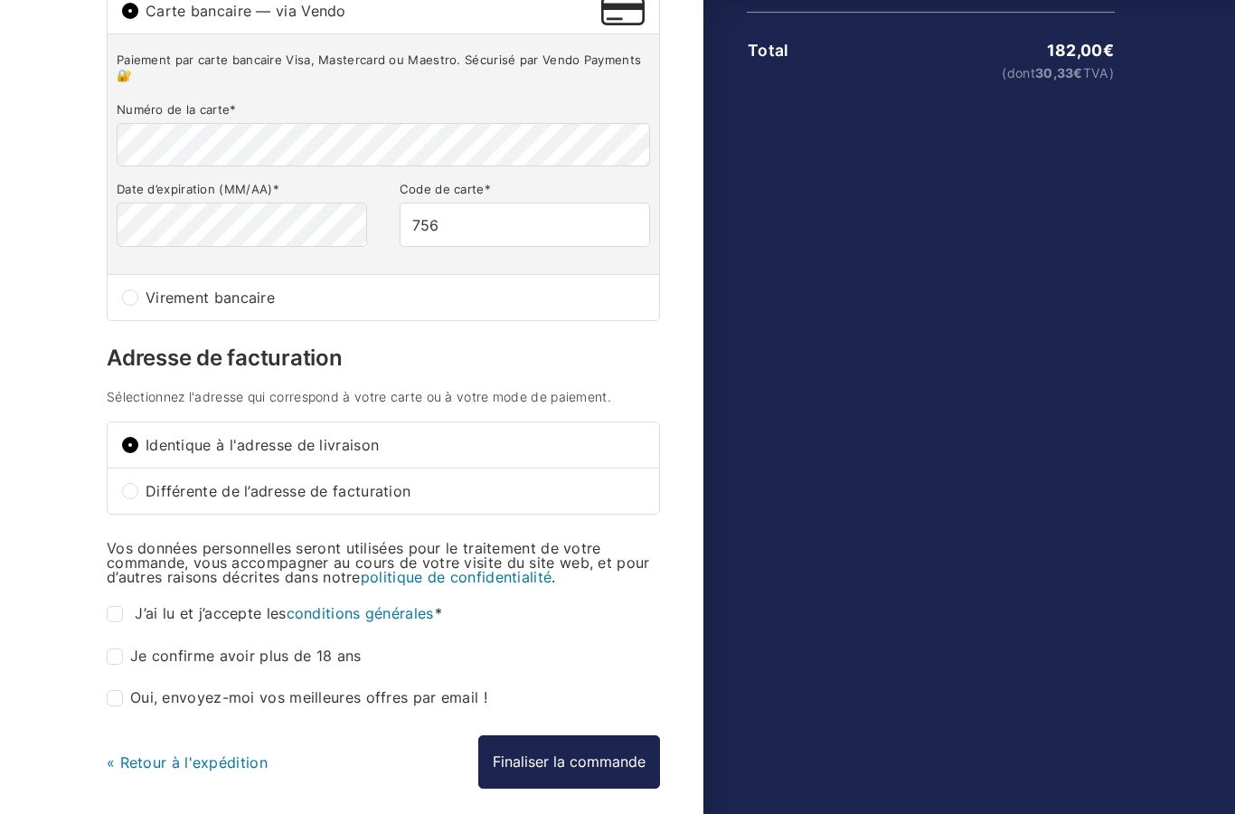
checkbox input "true"
click at [189, 622] on span "J’ai lu et j’accepte les conditions générales" at bounding box center [288, 613] width 307 height 18
click at [123, 622] on input "J’ai lu et j’accepte les conditions générales *" at bounding box center [115, 614] width 16 height 16
checkbox input "true"
click at [618, 760] on button "Finaliser la commande" at bounding box center [569, 761] width 182 height 52
